Goal: Task Accomplishment & Management: Complete application form

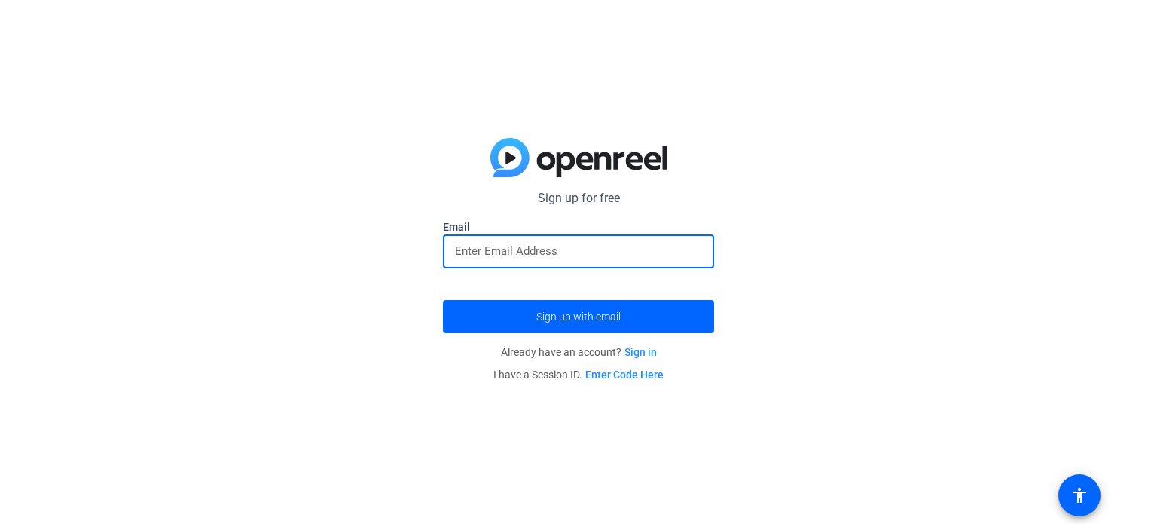
click at [590, 246] on input "email" at bounding box center [578, 251] width 247 height 18
type input "JOYFULBLOOMESSENTIALS@GMAIL.COM"
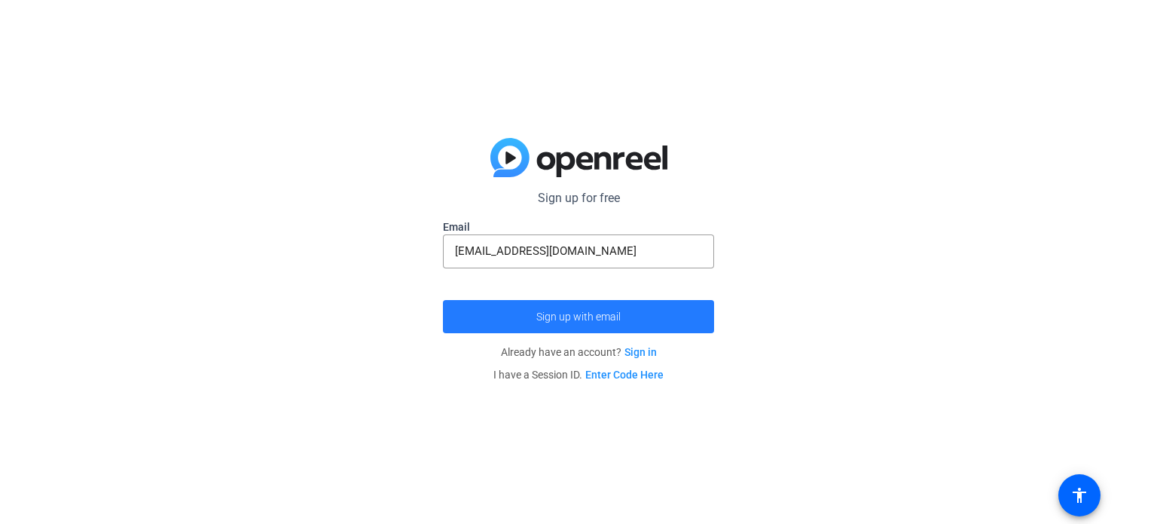
click at [591, 309] on span "submit" at bounding box center [578, 316] width 271 height 36
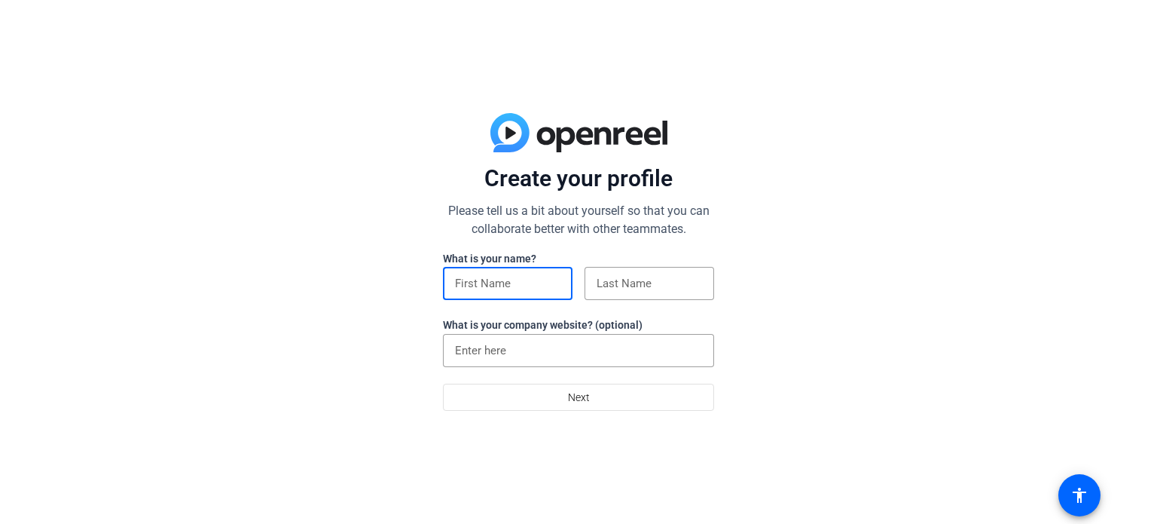
click at [548, 274] on input at bounding box center [507, 283] width 105 height 18
type input "[PERSON_NAME]"
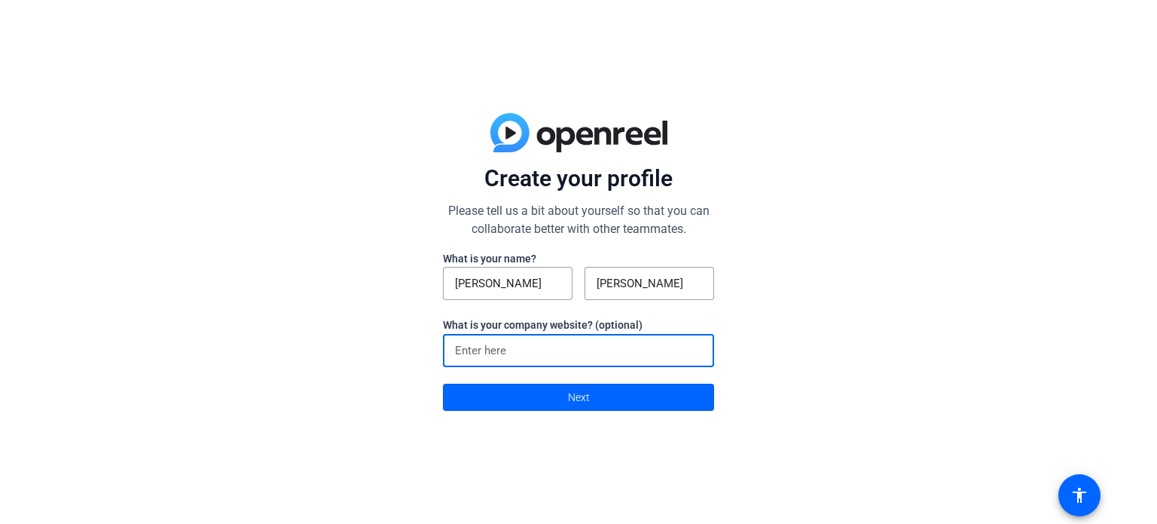
click at [576, 352] on input at bounding box center [578, 350] width 247 height 18
type input "P"
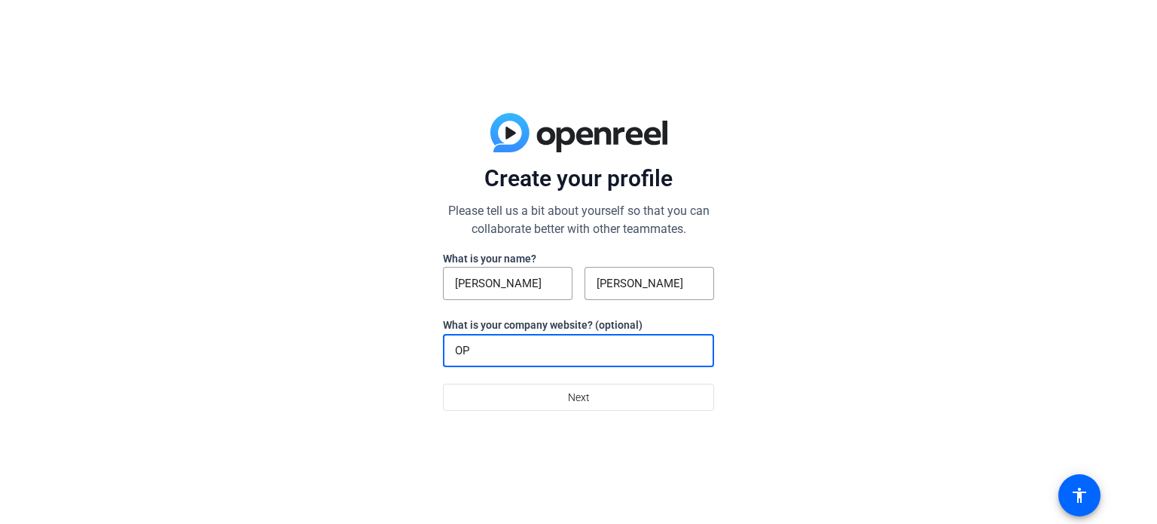
type input "O"
click at [614, 397] on span at bounding box center [579, 397] width 270 height 36
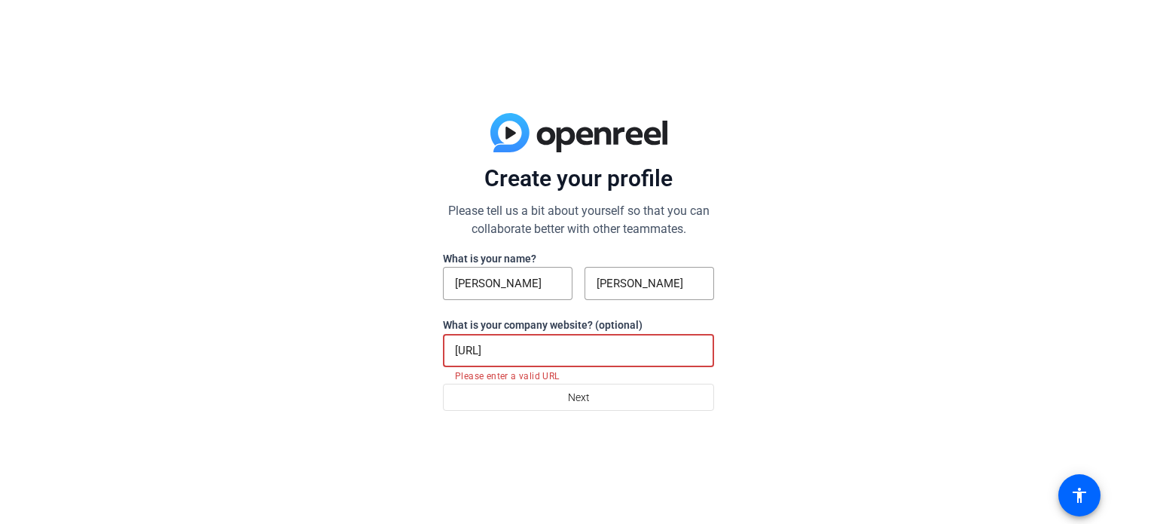
click at [456, 355] on input "BEACONS.AI/JOYFULBLOOMESSENTIALS/" at bounding box center [578, 350] width 247 height 18
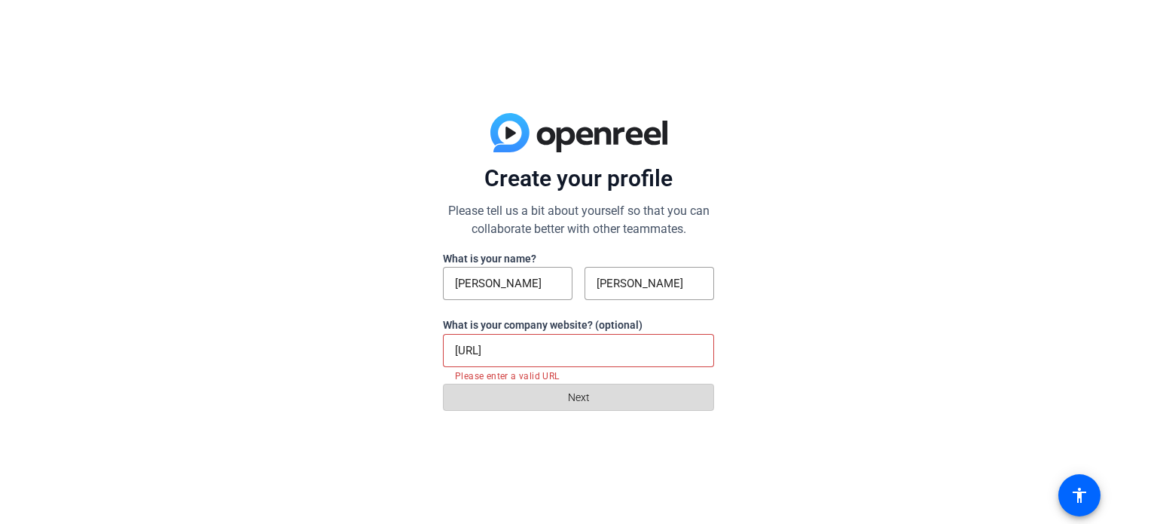
click at [508, 406] on span at bounding box center [579, 397] width 270 height 36
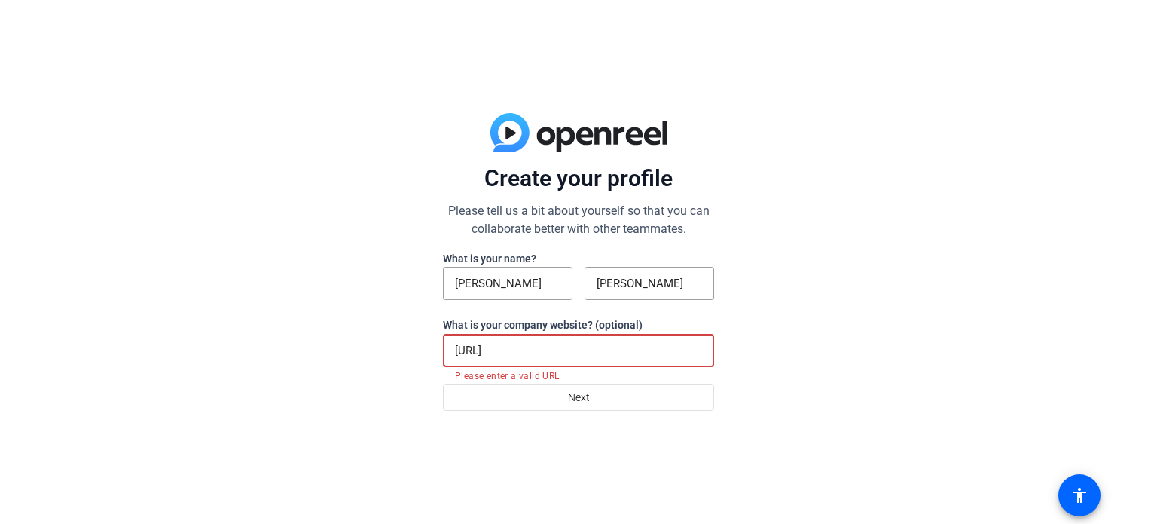
click at [495, 355] on input "HTTPS://BEACONS.AI/JOYFULBLOOMESSENTIALS/" at bounding box center [578, 350] width 247 height 18
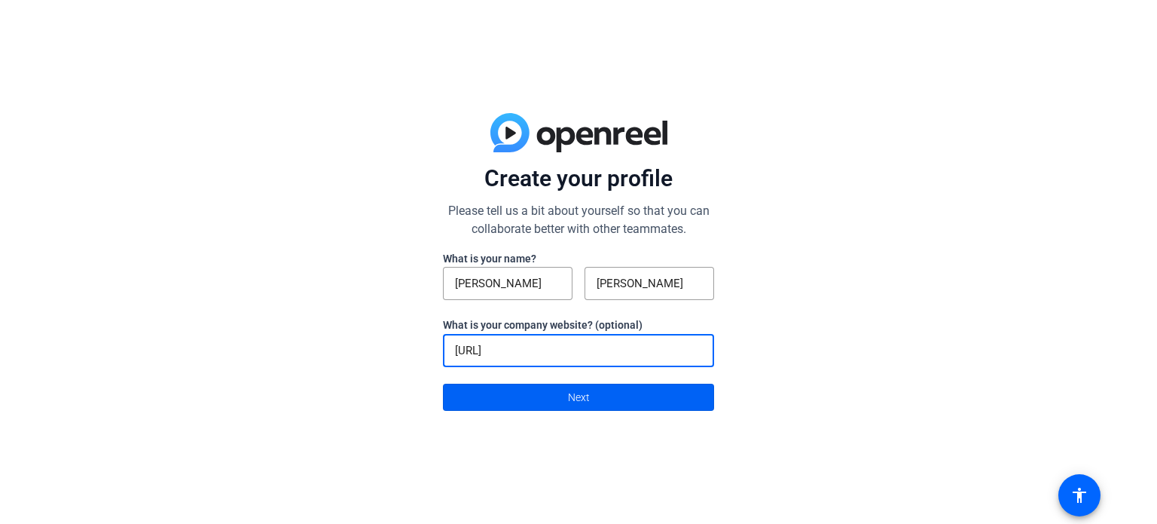
type input "[URL]"
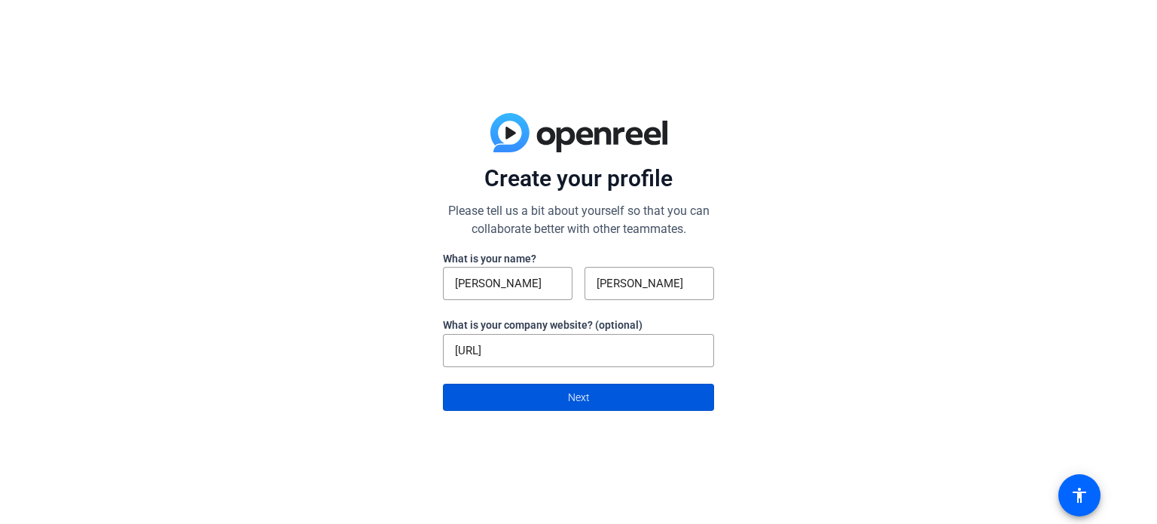
click at [527, 391] on span at bounding box center [579, 397] width 270 height 36
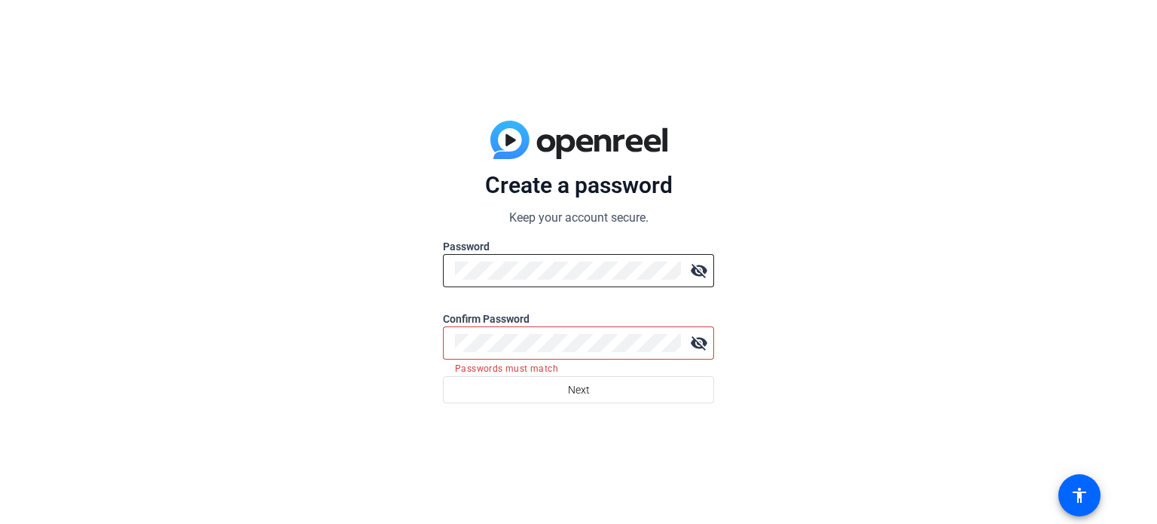
click at [700, 269] on mat-icon "visibility_off" at bounding box center [699, 270] width 30 height 30
click at [693, 344] on mat-icon "visibility_off" at bounding box center [699, 343] width 30 height 30
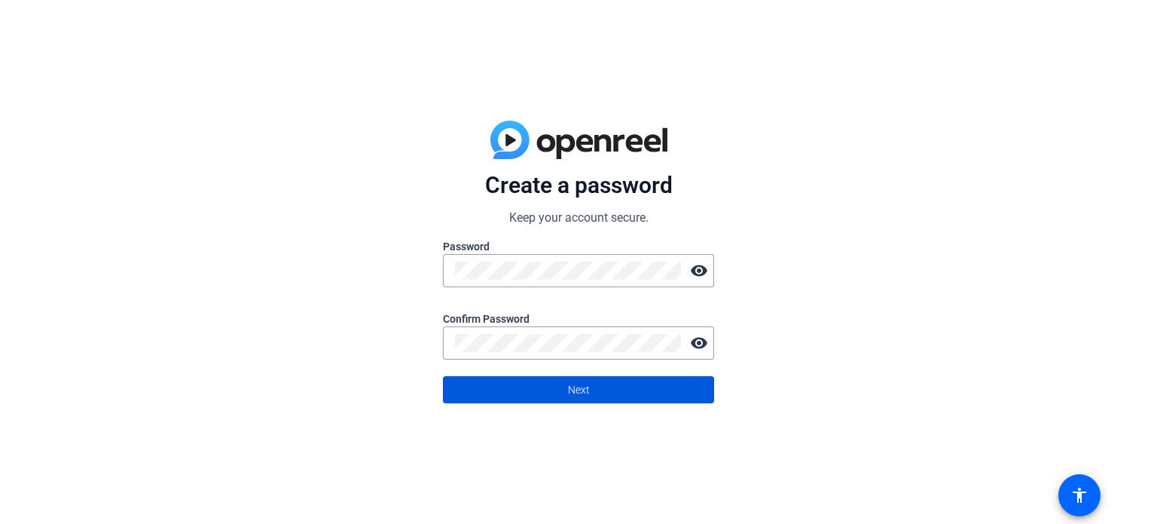
click at [522, 398] on span at bounding box center [579, 389] width 270 height 36
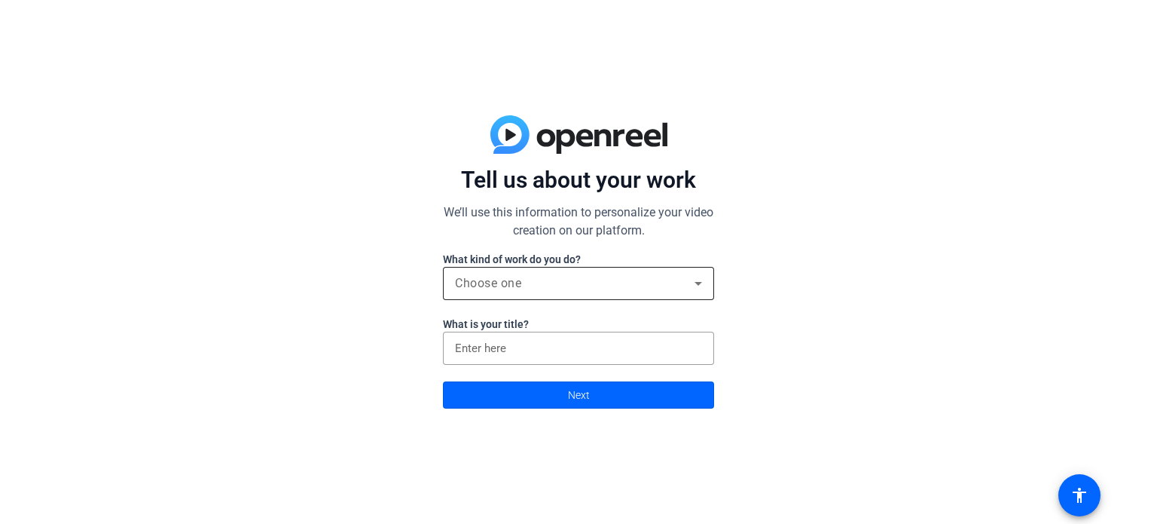
click at [699, 281] on icon at bounding box center [698, 283] width 18 height 18
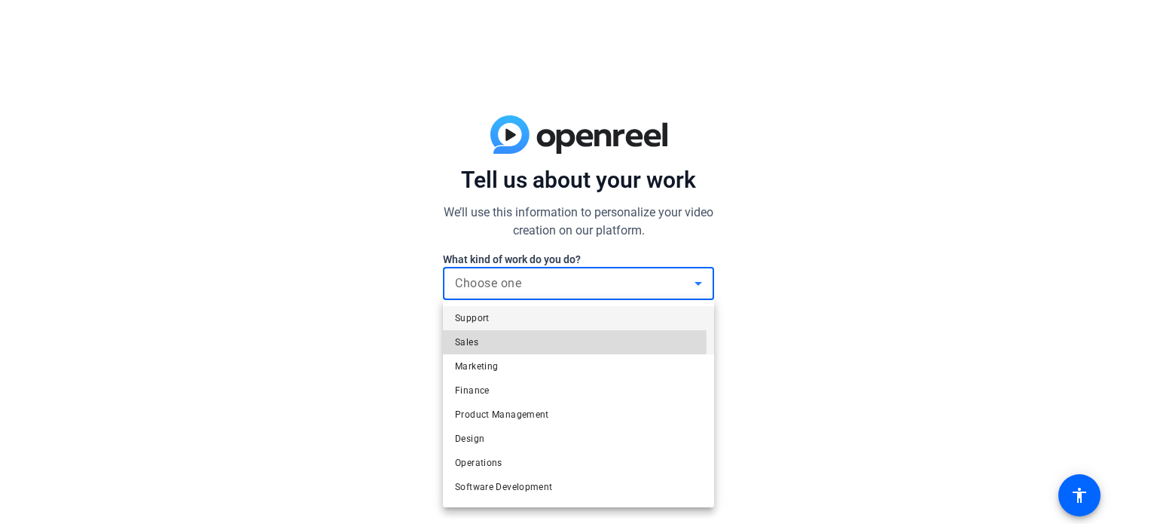
click at [484, 343] on mat-option "Sales" at bounding box center [578, 342] width 271 height 24
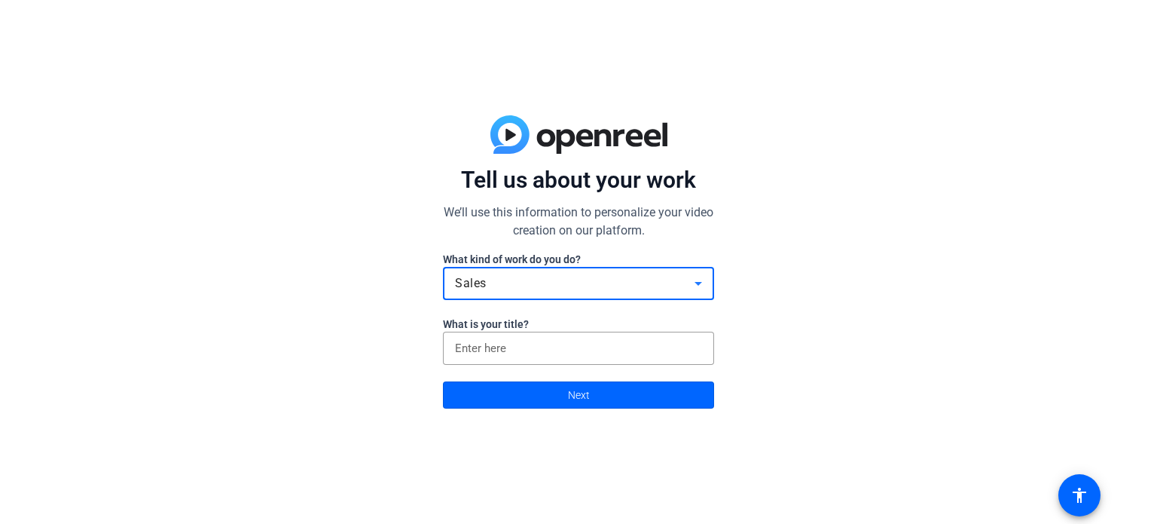
click at [699, 283] on icon at bounding box center [699, 284] width 8 height 4
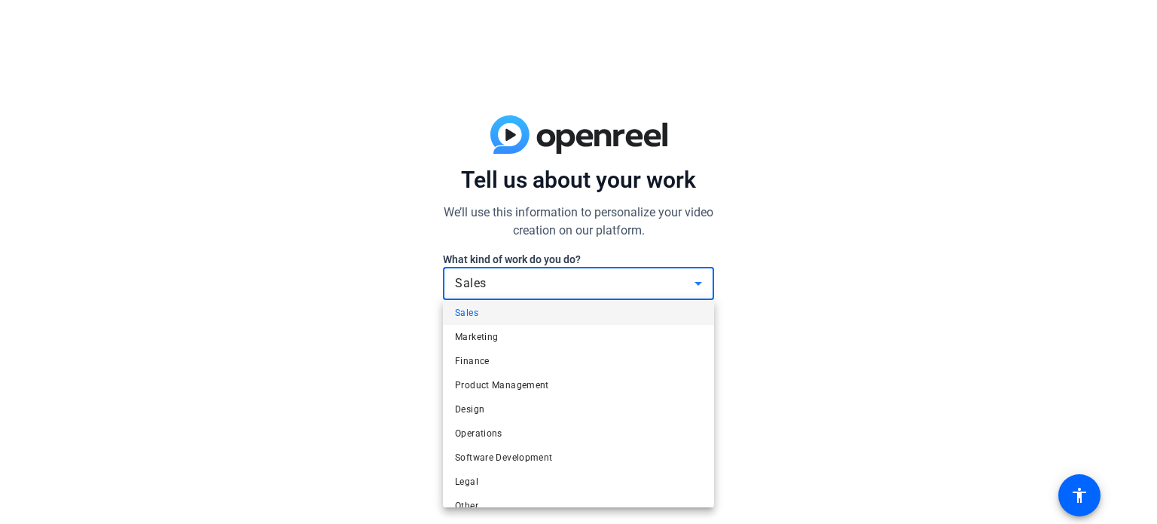
scroll to position [45, 0]
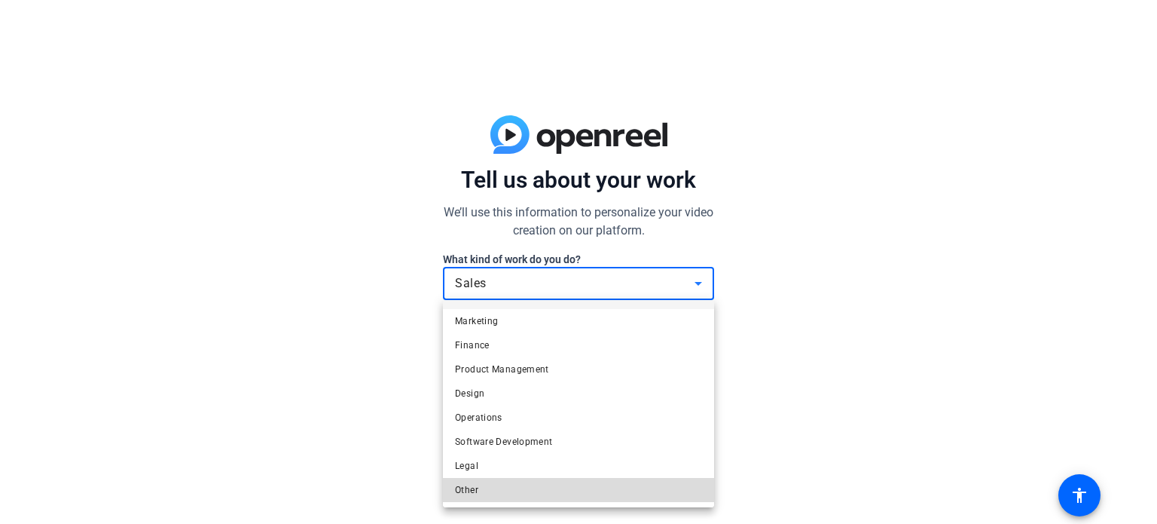
click at [654, 490] on mat-option "Other" at bounding box center [578, 490] width 271 height 24
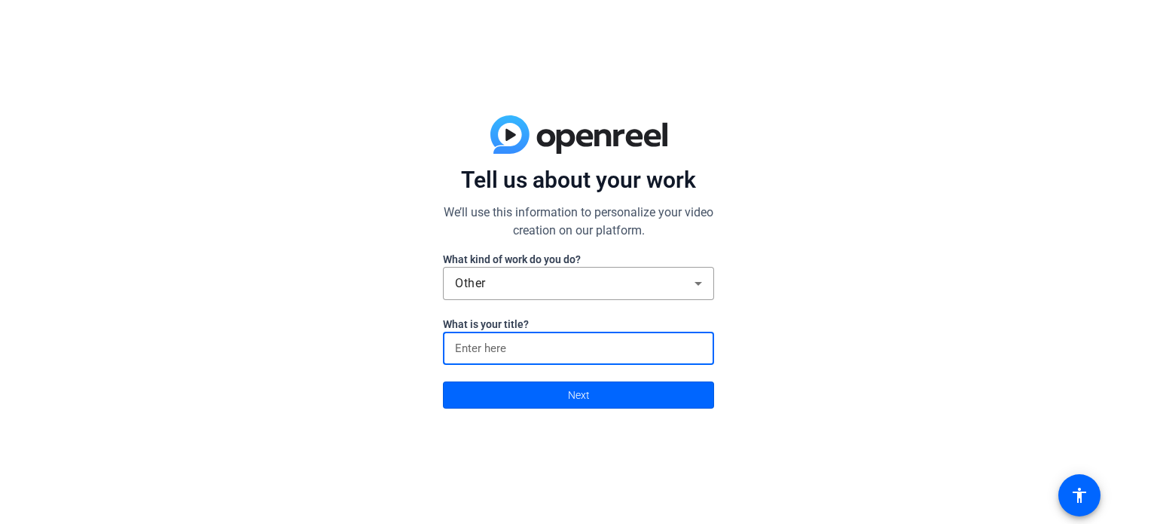
click at [614, 356] on input at bounding box center [578, 348] width 247 height 18
click at [458, 350] on input "content creator" at bounding box center [578, 348] width 247 height 18
type input "Content Creator"
click at [503, 388] on span at bounding box center [579, 395] width 270 height 36
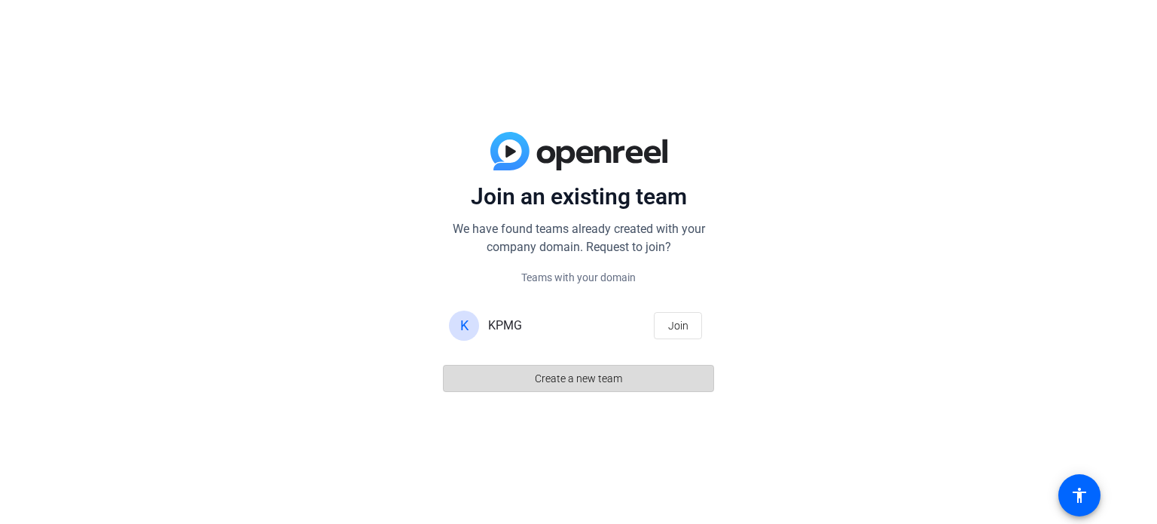
click at [632, 375] on span at bounding box center [579, 378] width 270 height 36
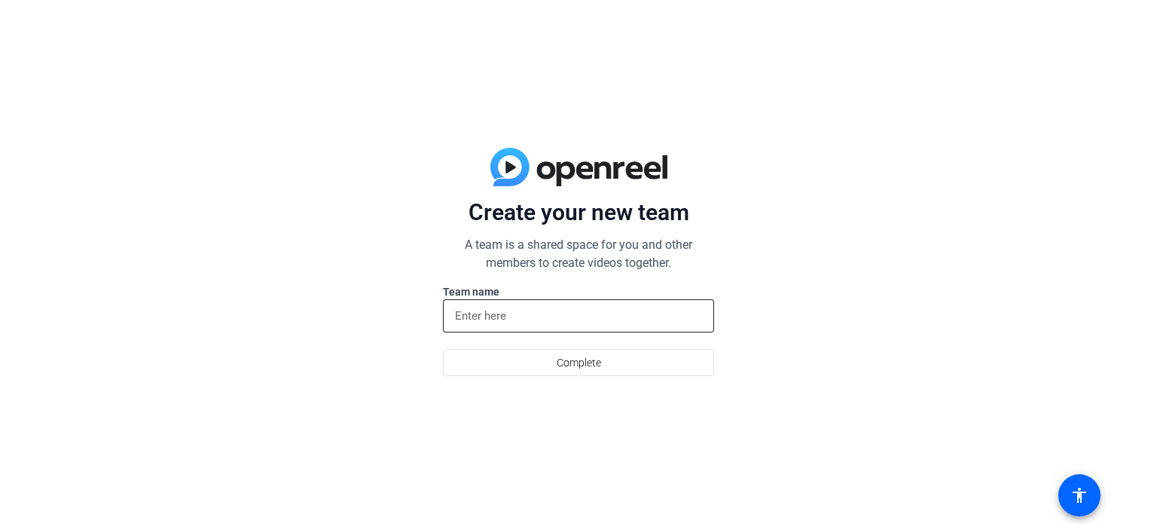
click at [614, 328] on div at bounding box center [578, 315] width 247 height 33
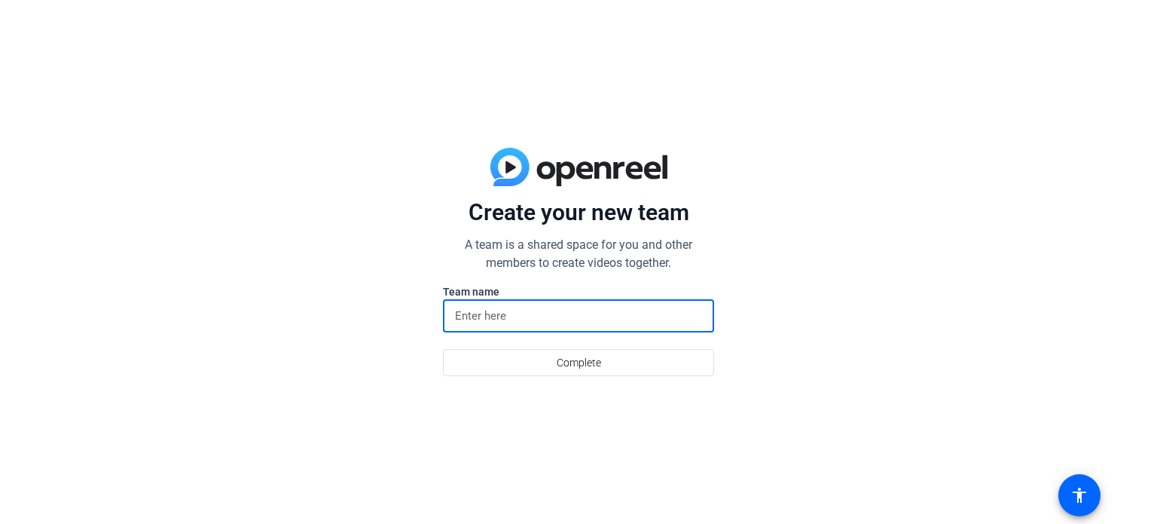
click at [612, 314] on input at bounding box center [578, 316] width 247 height 18
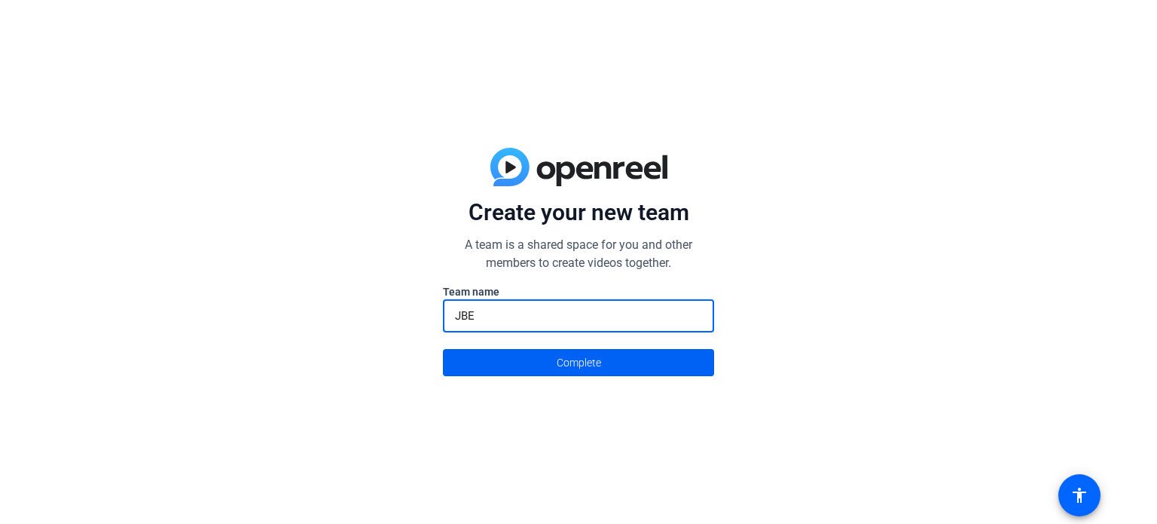
type input "JBE"
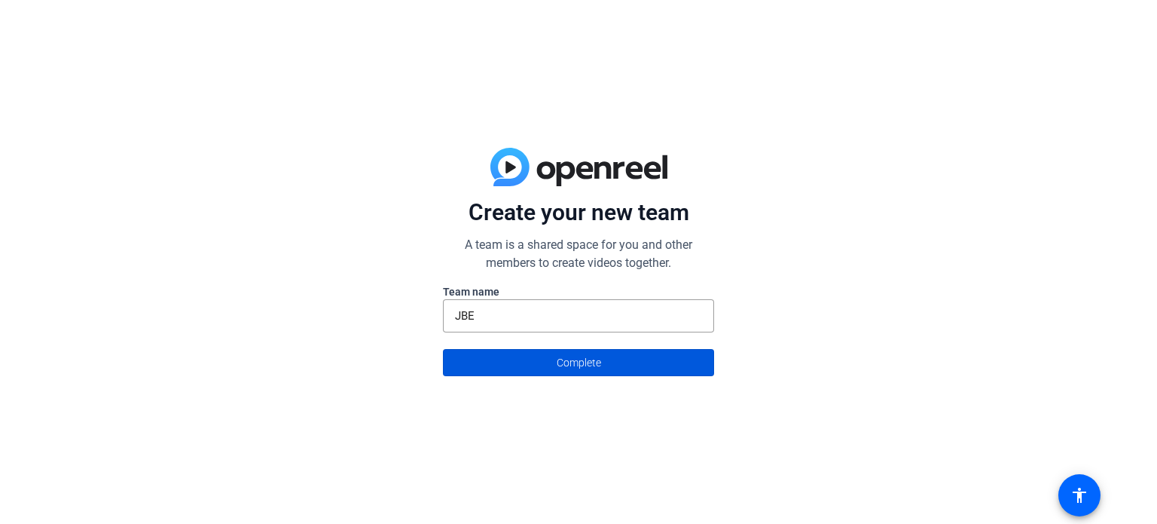
click at [630, 355] on span at bounding box center [579, 362] width 270 height 36
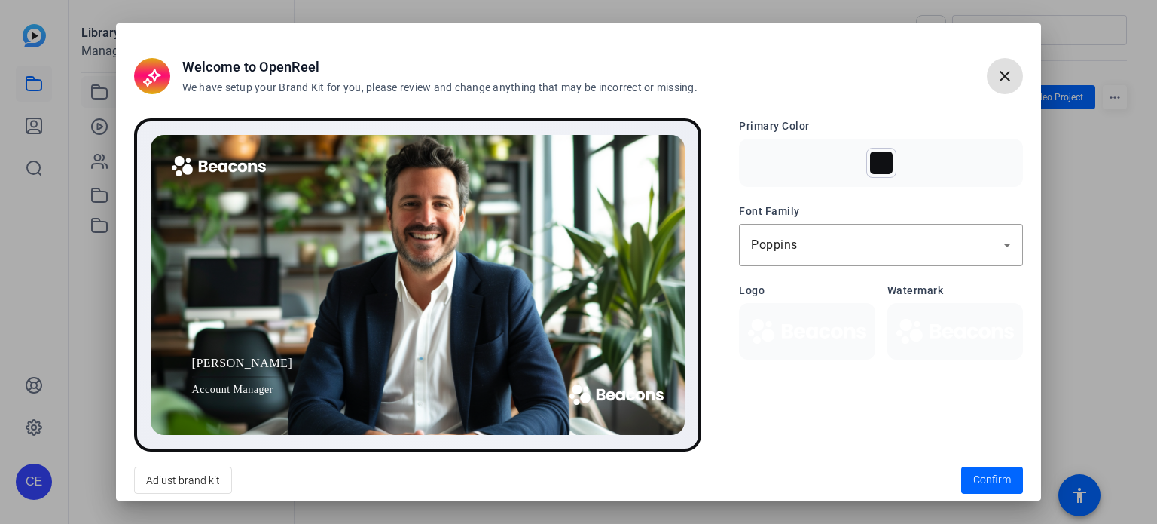
scroll to position [0, 0]
click at [206, 477] on span "Adjust brand kit" at bounding box center [183, 480] width 74 height 29
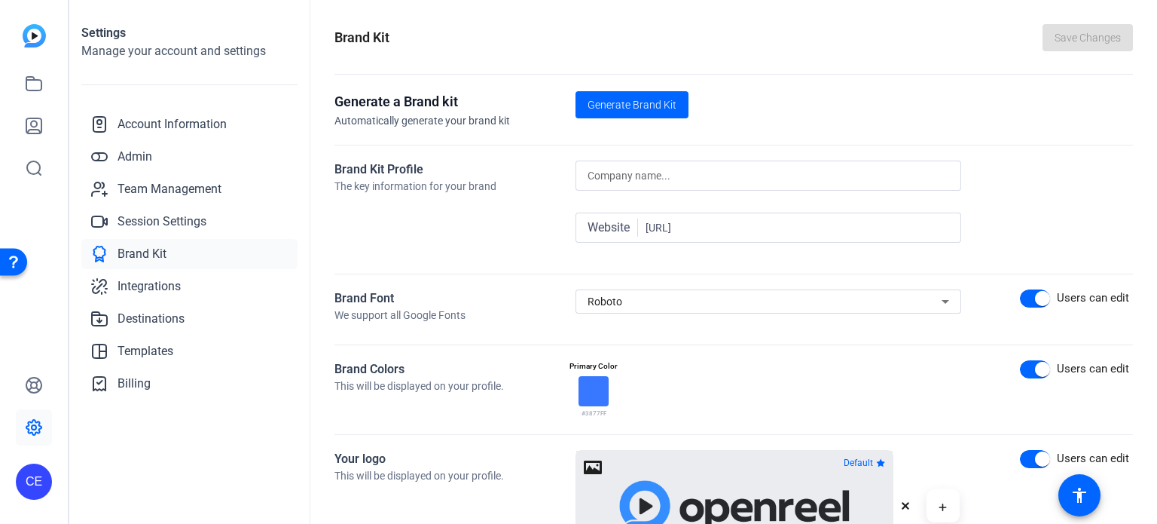
click at [673, 179] on input at bounding box center [769, 176] width 362 height 18
type input "Joyful Bloom Essentials"
click at [943, 298] on icon at bounding box center [945, 301] width 18 height 18
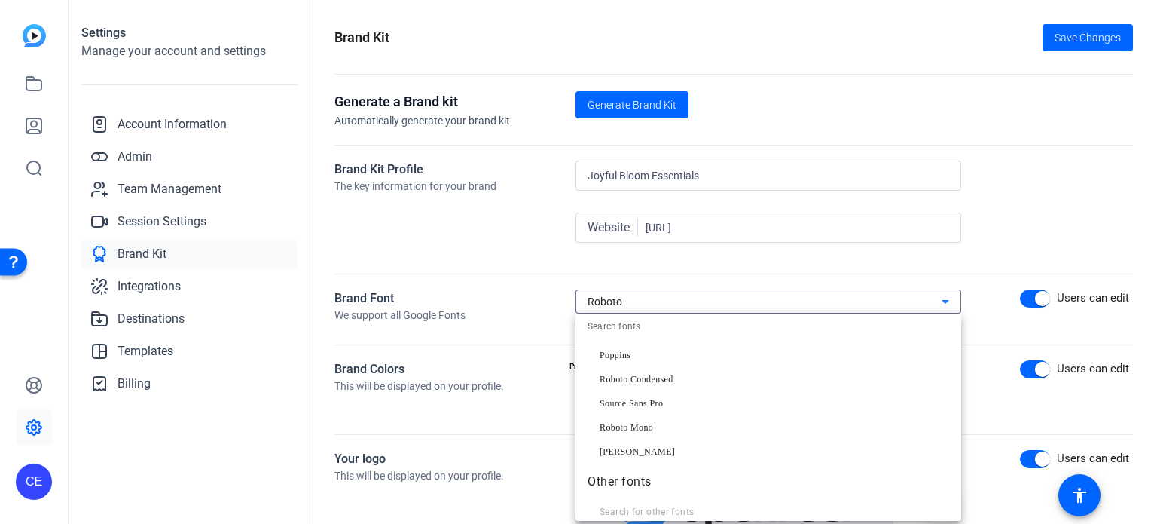
scroll to position [163, 0]
click at [655, 499] on mat-optgroup "Other fonts Search for other fonts" at bounding box center [769, 484] width 386 height 60
click at [648, 302] on div at bounding box center [578, 262] width 1157 height 524
click at [648, 302] on div "Roboto" at bounding box center [765, 301] width 354 height 18
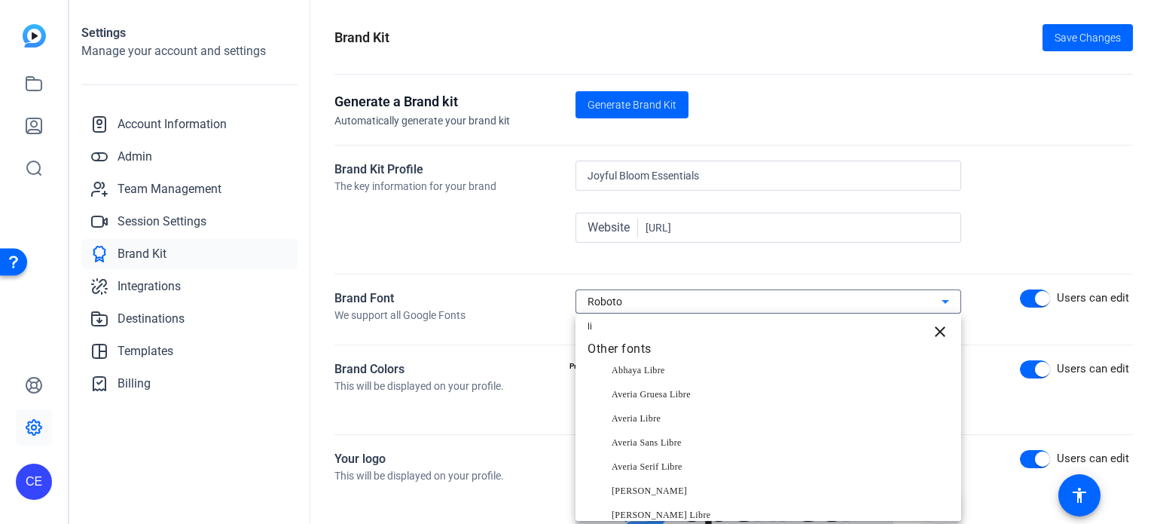
type input "l"
